Goal: Information Seeking & Learning: Learn about a topic

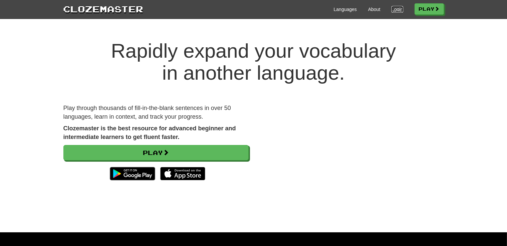
click at [397, 10] on link "Login" at bounding box center [397, 9] width 11 height 7
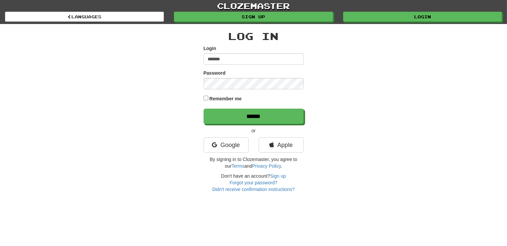
type input "*******"
click at [237, 98] on label "Remember me" at bounding box center [225, 98] width 32 height 7
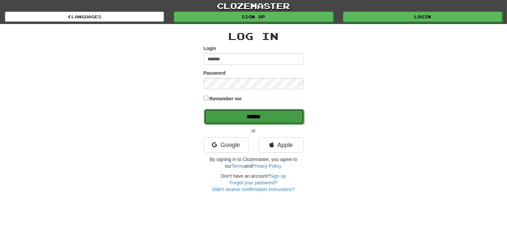
click at [244, 115] on input "******" at bounding box center [254, 116] width 100 height 15
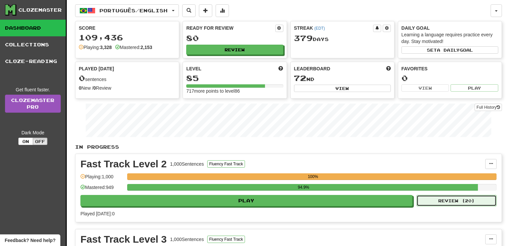
click at [485, 202] on button "Review ( 20 )" at bounding box center [457, 200] width 80 height 11
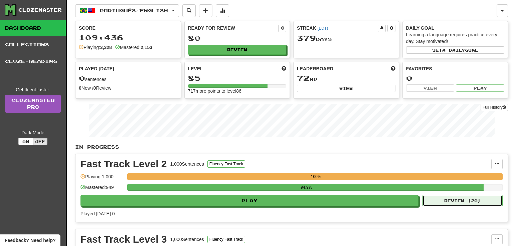
select select "**"
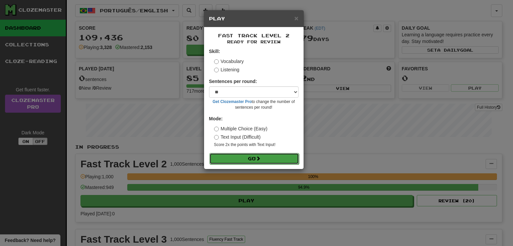
click at [232, 161] on button "Go" at bounding box center [253, 158] width 89 height 11
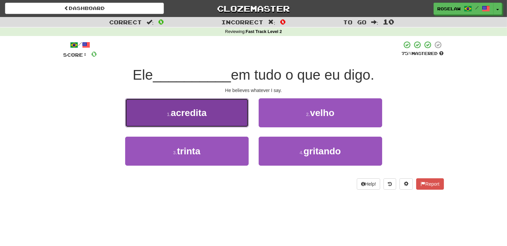
click at [227, 119] on button "1 . acredita" at bounding box center [187, 112] width 124 height 29
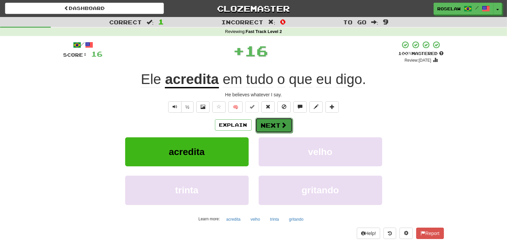
click at [271, 124] on button "Next" at bounding box center [273, 125] width 37 height 15
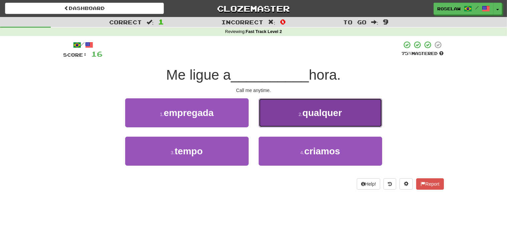
click at [285, 113] on button "2 . qualquer" at bounding box center [321, 112] width 124 height 29
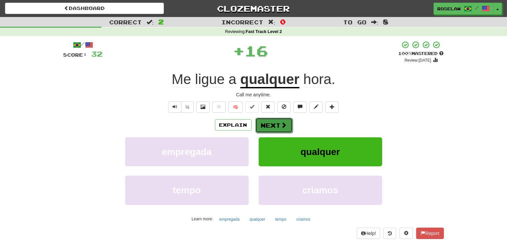
click at [276, 124] on button "Next" at bounding box center [273, 125] width 37 height 15
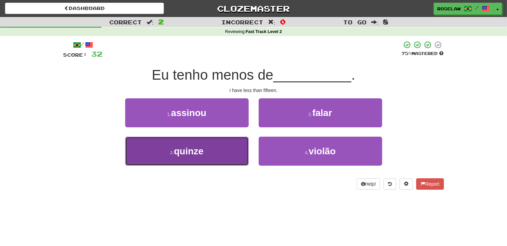
click at [227, 157] on button "3 . quinze" at bounding box center [187, 151] width 124 height 29
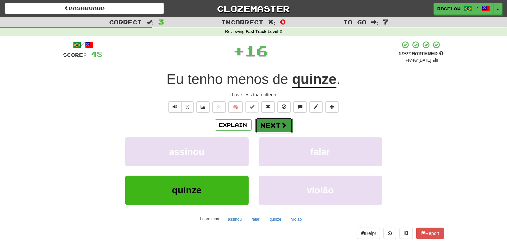
click at [275, 124] on button "Next" at bounding box center [273, 125] width 37 height 15
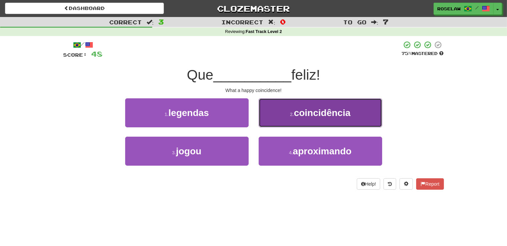
click at [288, 117] on button "2 . coincidência" at bounding box center [321, 112] width 124 height 29
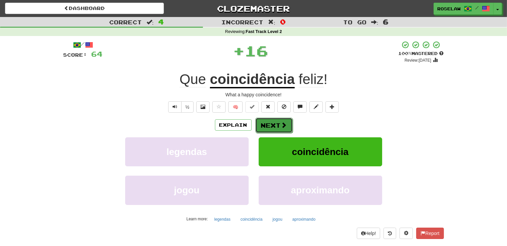
click at [280, 125] on button "Next" at bounding box center [273, 125] width 37 height 15
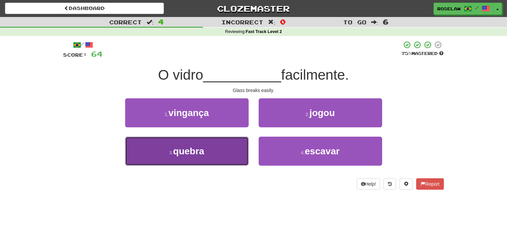
click at [226, 159] on button "3 . quebra" at bounding box center [187, 151] width 124 height 29
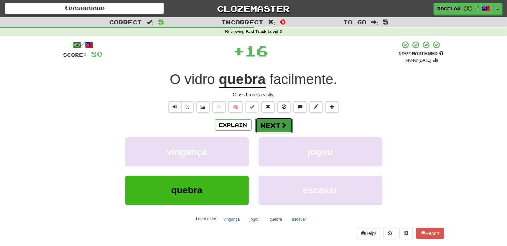
click at [274, 124] on button "Next" at bounding box center [273, 125] width 37 height 15
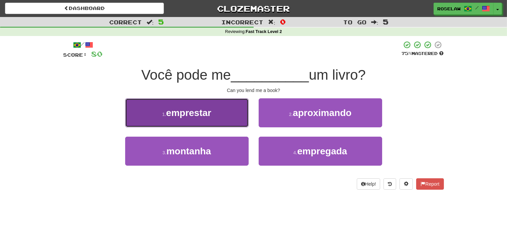
click at [231, 114] on button "1 . emprestar" at bounding box center [187, 112] width 124 height 29
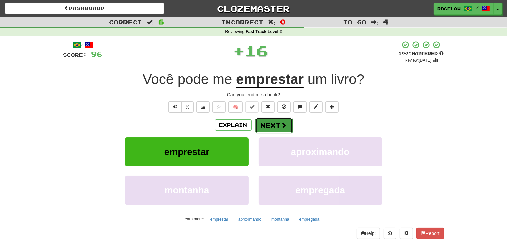
click at [267, 125] on button "Next" at bounding box center [273, 125] width 37 height 15
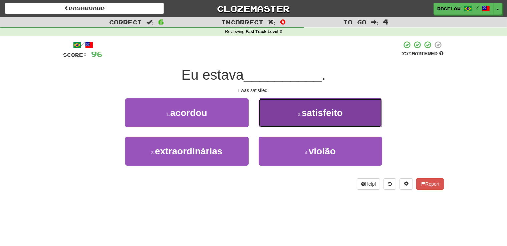
click at [288, 117] on button "2 . satisfeito" at bounding box center [321, 112] width 124 height 29
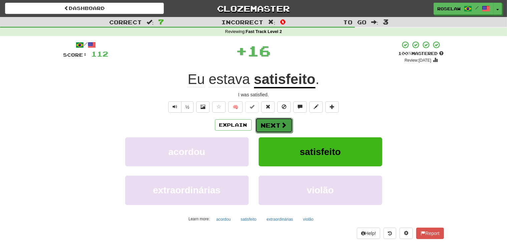
click at [273, 123] on button "Next" at bounding box center [273, 125] width 37 height 15
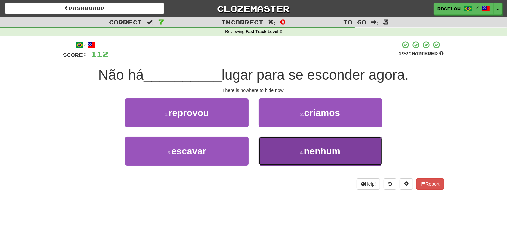
click at [282, 156] on button "4 . nenhum" at bounding box center [321, 151] width 124 height 29
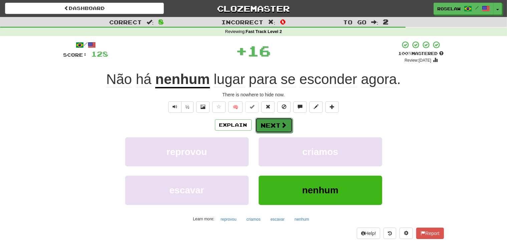
click at [268, 122] on button "Next" at bounding box center [273, 125] width 37 height 15
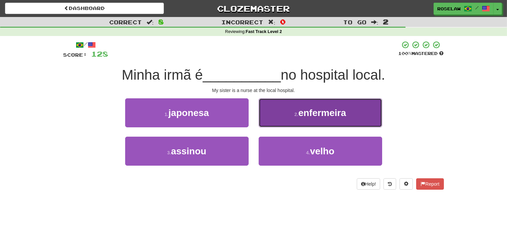
click at [286, 117] on button "2 . enfermeira" at bounding box center [321, 112] width 124 height 29
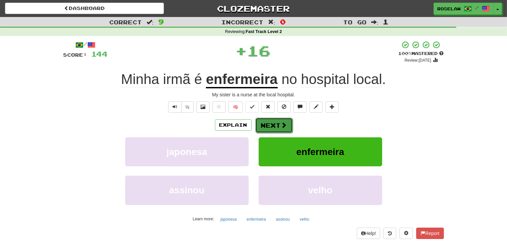
click at [269, 123] on button "Next" at bounding box center [273, 125] width 37 height 15
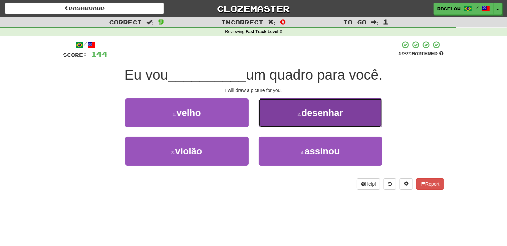
click at [288, 119] on button "2 . desenhar" at bounding box center [321, 112] width 124 height 29
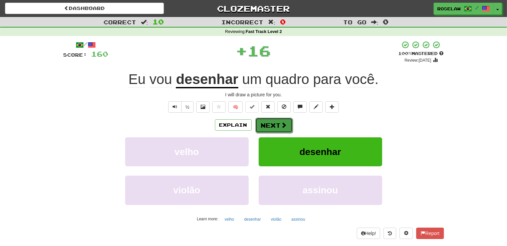
click at [277, 125] on button "Next" at bounding box center [273, 125] width 37 height 15
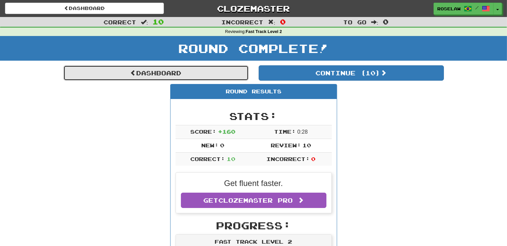
click at [214, 74] on link "Dashboard" at bounding box center [155, 72] width 185 height 15
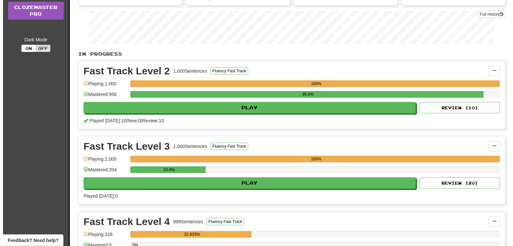
scroll to position [95, 0]
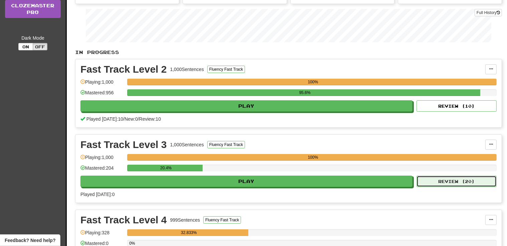
click at [469, 182] on button "Review ( 20 )" at bounding box center [457, 181] width 80 height 11
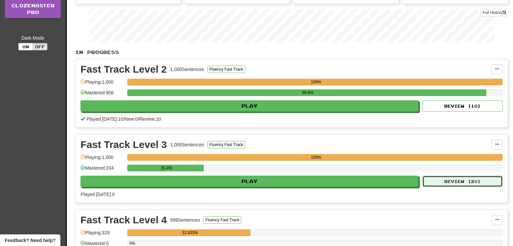
select select "**"
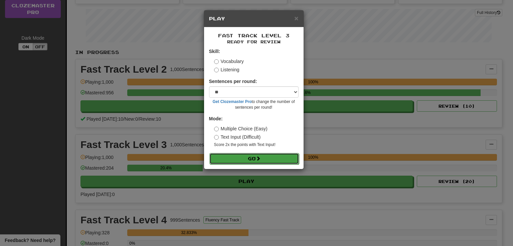
click at [250, 158] on button "Go" at bounding box center [253, 158] width 89 height 11
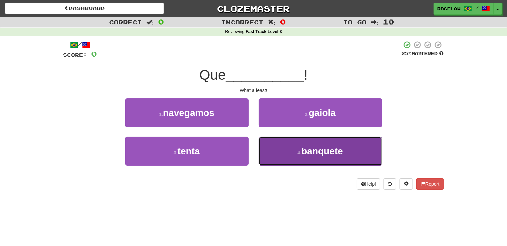
click at [286, 161] on button "4 . banquete" at bounding box center [321, 151] width 124 height 29
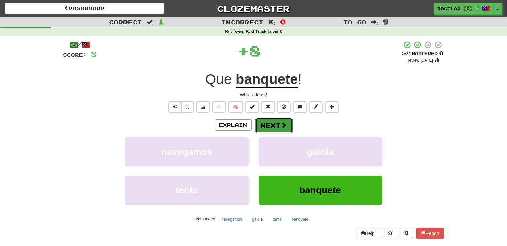
click at [267, 126] on button "Next" at bounding box center [273, 125] width 37 height 15
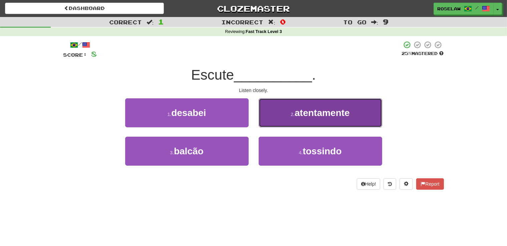
click at [289, 115] on button "2 . atentamente" at bounding box center [321, 112] width 124 height 29
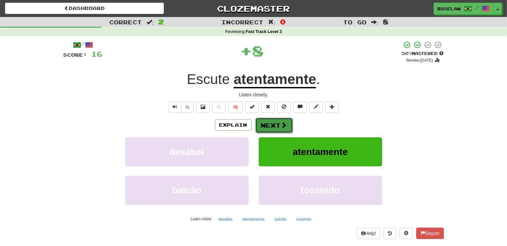
click at [269, 122] on button "Next" at bounding box center [273, 125] width 37 height 15
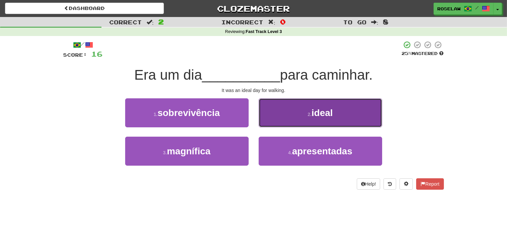
click at [280, 117] on button "2 . ideal" at bounding box center [321, 112] width 124 height 29
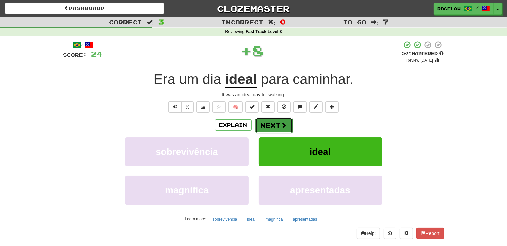
click at [275, 125] on button "Next" at bounding box center [273, 125] width 37 height 15
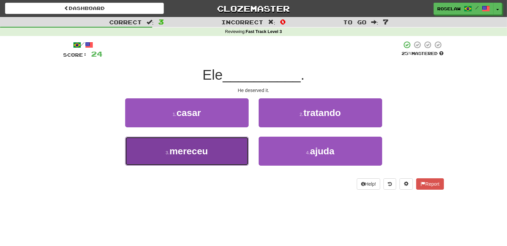
click at [226, 159] on button "3 . mereceu" at bounding box center [187, 151] width 124 height 29
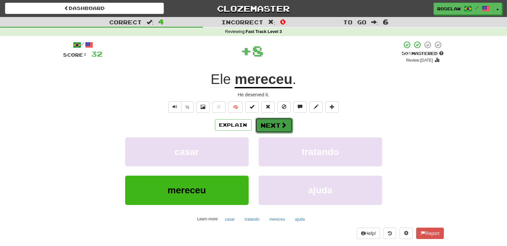
click at [266, 123] on button "Next" at bounding box center [273, 125] width 37 height 15
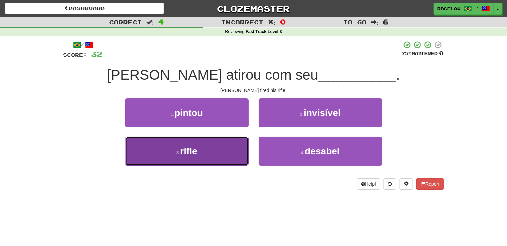
click at [223, 157] on button "3 . rifle" at bounding box center [187, 151] width 124 height 29
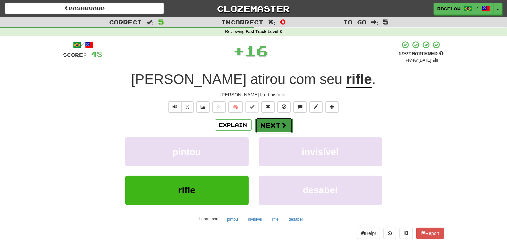
click at [265, 121] on button "Next" at bounding box center [273, 125] width 37 height 15
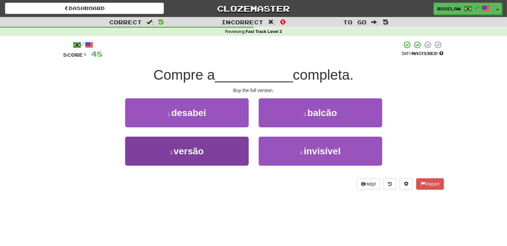
click at [224, 159] on button "3 . versão" at bounding box center [187, 151] width 124 height 29
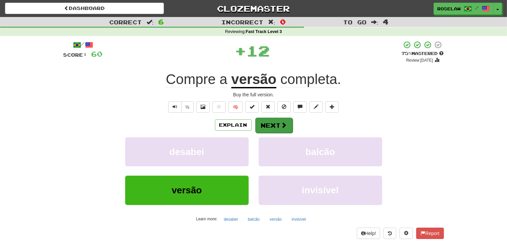
click at [264, 122] on button "Next" at bounding box center [273, 125] width 37 height 15
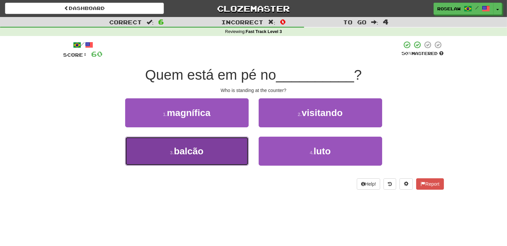
click at [221, 157] on button "3 . balcão" at bounding box center [187, 151] width 124 height 29
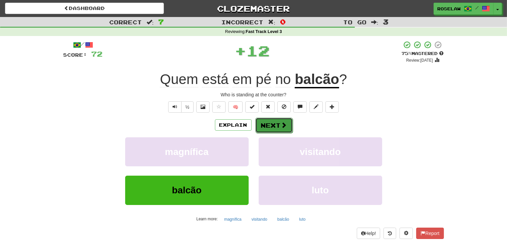
click at [262, 123] on button "Next" at bounding box center [273, 125] width 37 height 15
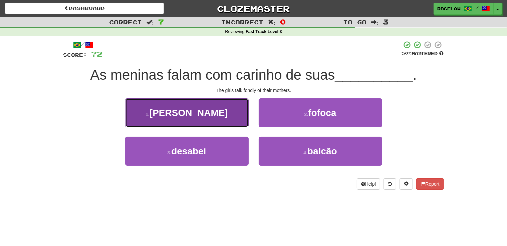
click at [227, 120] on button "1 . mães" at bounding box center [187, 112] width 124 height 29
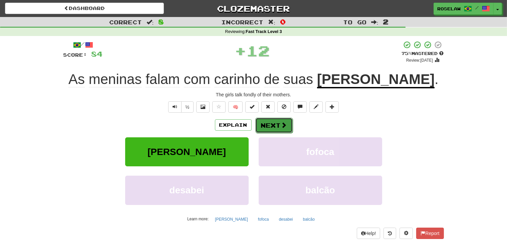
click at [264, 123] on button "Next" at bounding box center [273, 125] width 37 height 15
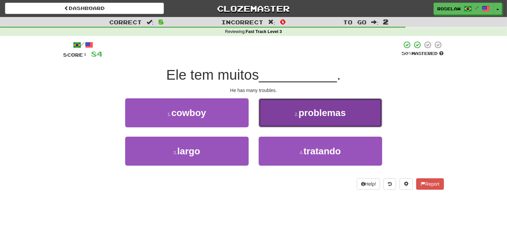
click at [284, 114] on button "2 . problemas" at bounding box center [321, 112] width 124 height 29
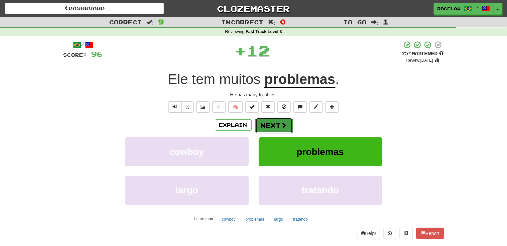
click at [270, 123] on button "Next" at bounding box center [273, 125] width 37 height 15
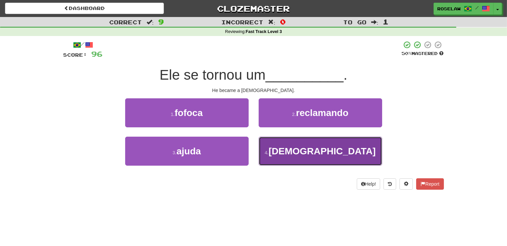
click at [291, 153] on button "4 . católico" at bounding box center [321, 151] width 124 height 29
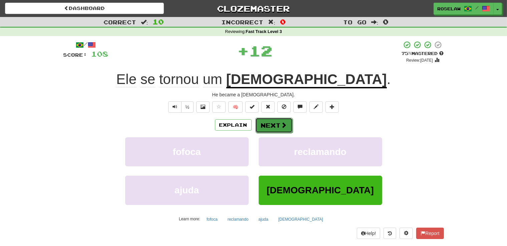
click at [269, 122] on button "Next" at bounding box center [273, 125] width 37 height 15
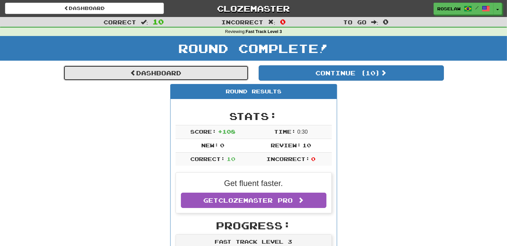
click at [158, 69] on link "Dashboard" at bounding box center [155, 72] width 185 height 15
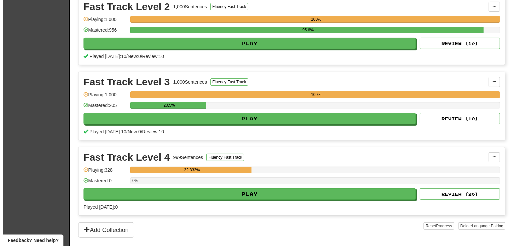
scroll to position [162, 0]
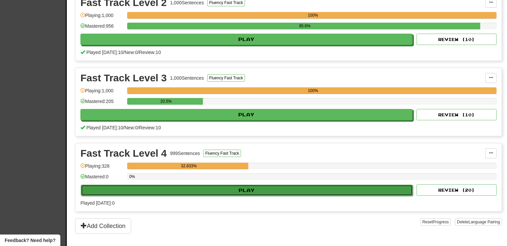
click at [232, 190] on button "Play" at bounding box center [247, 190] width 332 height 11
select select "**"
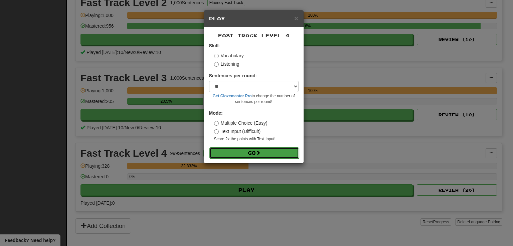
click at [255, 153] on button "Go" at bounding box center [253, 153] width 89 height 11
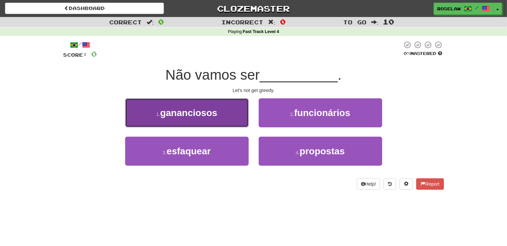
click at [221, 118] on button "1 . gananciosos" at bounding box center [187, 112] width 124 height 29
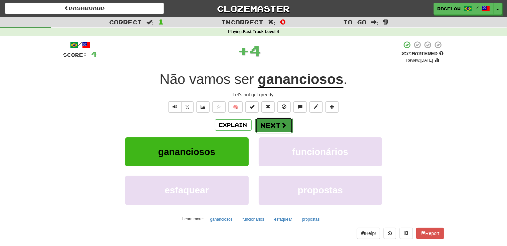
click at [266, 124] on button "Next" at bounding box center [273, 125] width 37 height 15
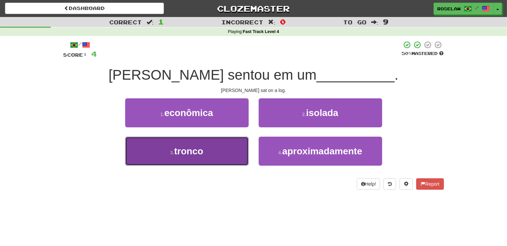
click at [223, 157] on button "3 . tronco" at bounding box center [187, 151] width 124 height 29
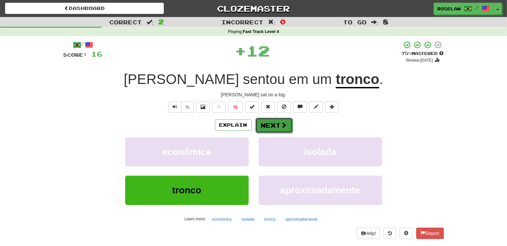
click at [264, 122] on button "Next" at bounding box center [273, 125] width 37 height 15
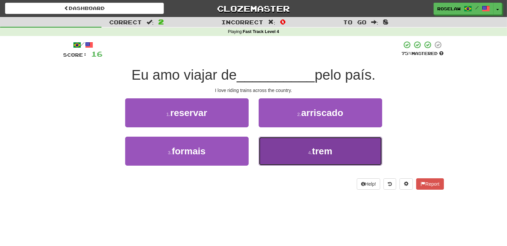
click at [288, 157] on button "4 . trem" at bounding box center [321, 151] width 124 height 29
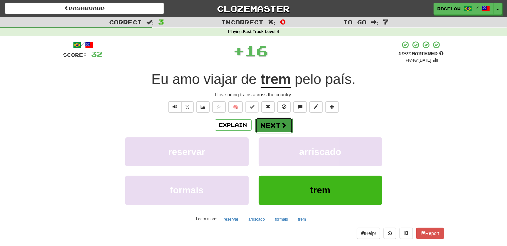
click at [267, 122] on button "Next" at bounding box center [273, 125] width 37 height 15
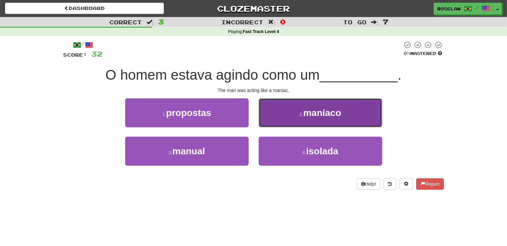
click at [285, 118] on button "2 . maníaco" at bounding box center [321, 112] width 124 height 29
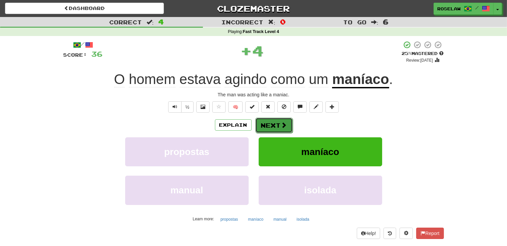
click at [268, 125] on button "Next" at bounding box center [273, 125] width 37 height 15
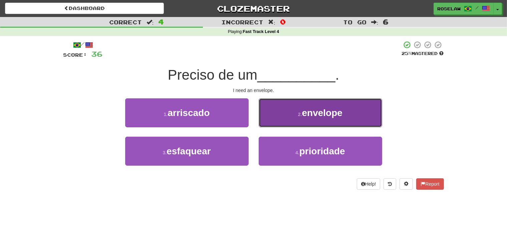
click at [287, 116] on button "2 . envelope" at bounding box center [321, 112] width 124 height 29
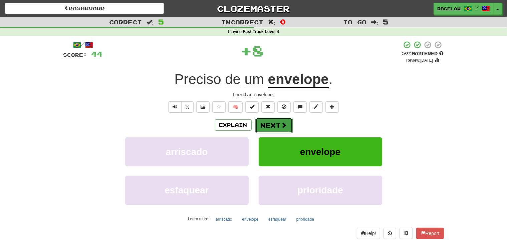
click at [275, 124] on button "Next" at bounding box center [273, 125] width 37 height 15
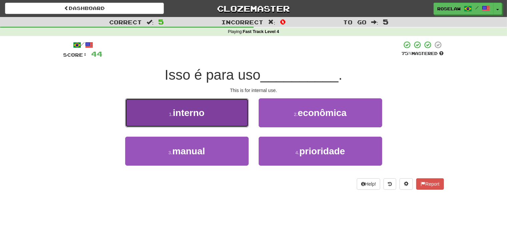
click at [231, 116] on button "1 . interno" at bounding box center [187, 112] width 124 height 29
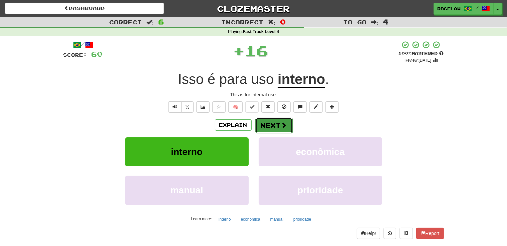
click at [269, 124] on button "Next" at bounding box center [273, 125] width 37 height 15
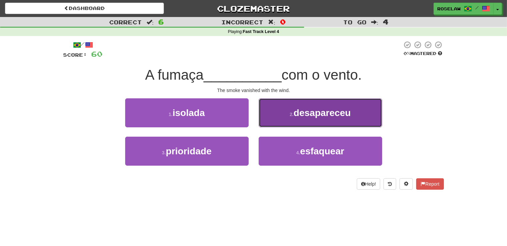
click at [286, 113] on button "2 . desapareceu" at bounding box center [321, 112] width 124 height 29
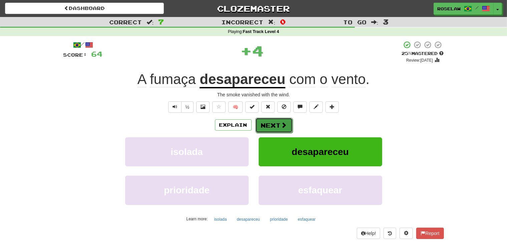
click at [266, 125] on button "Next" at bounding box center [273, 125] width 37 height 15
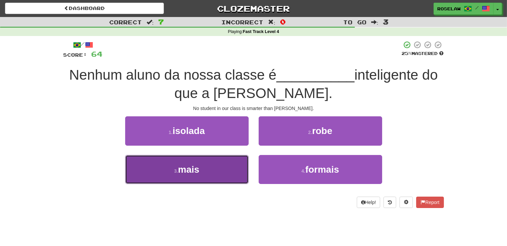
click at [216, 175] on button "3 . mais" at bounding box center [187, 169] width 124 height 29
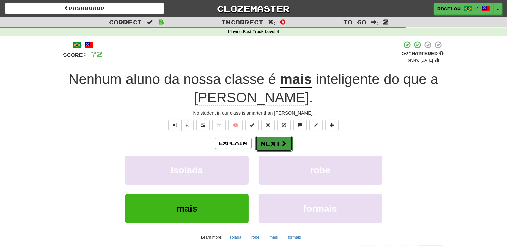
click at [267, 143] on button "Next" at bounding box center [273, 143] width 37 height 15
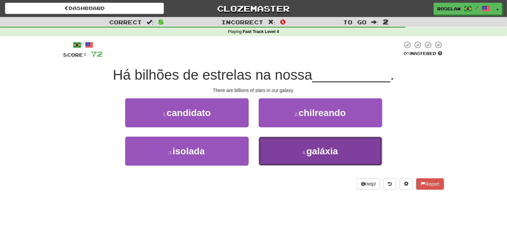
click at [287, 157] on button "4 . galáxia" at bounding box center [321, 151] width 124 height 29
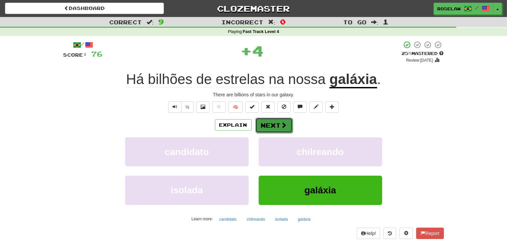
click at [269, 122] on button "Next" at bounding box center [273, 125] width 37 height 15
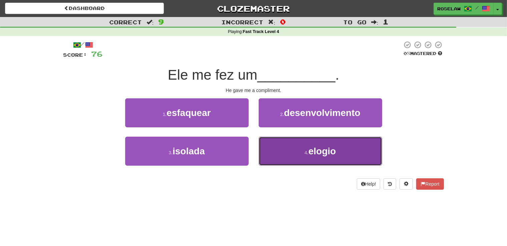
click at [282, 159] on button "4 . elogio" at bounding box center [321, 151] width 124 height 29
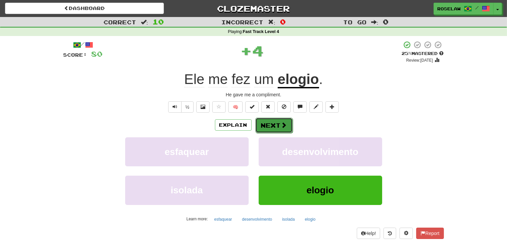
click at [266, 124] on button "Next" at bounding box center [273, 125] width 37 height 15
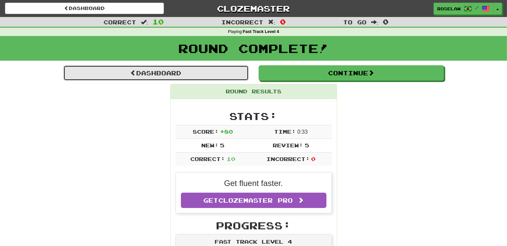
click at [160, 74] on link "Dashboard" at bounding box center [155, 72] width 185 height 15
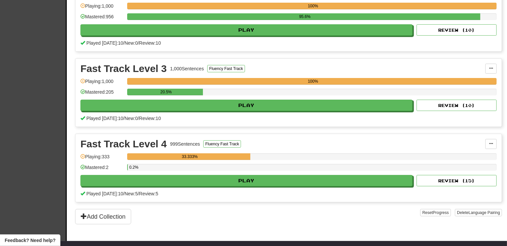
scroll to position [174, 0]
